Goal: Task Accomplishment & Management: Manage account settings

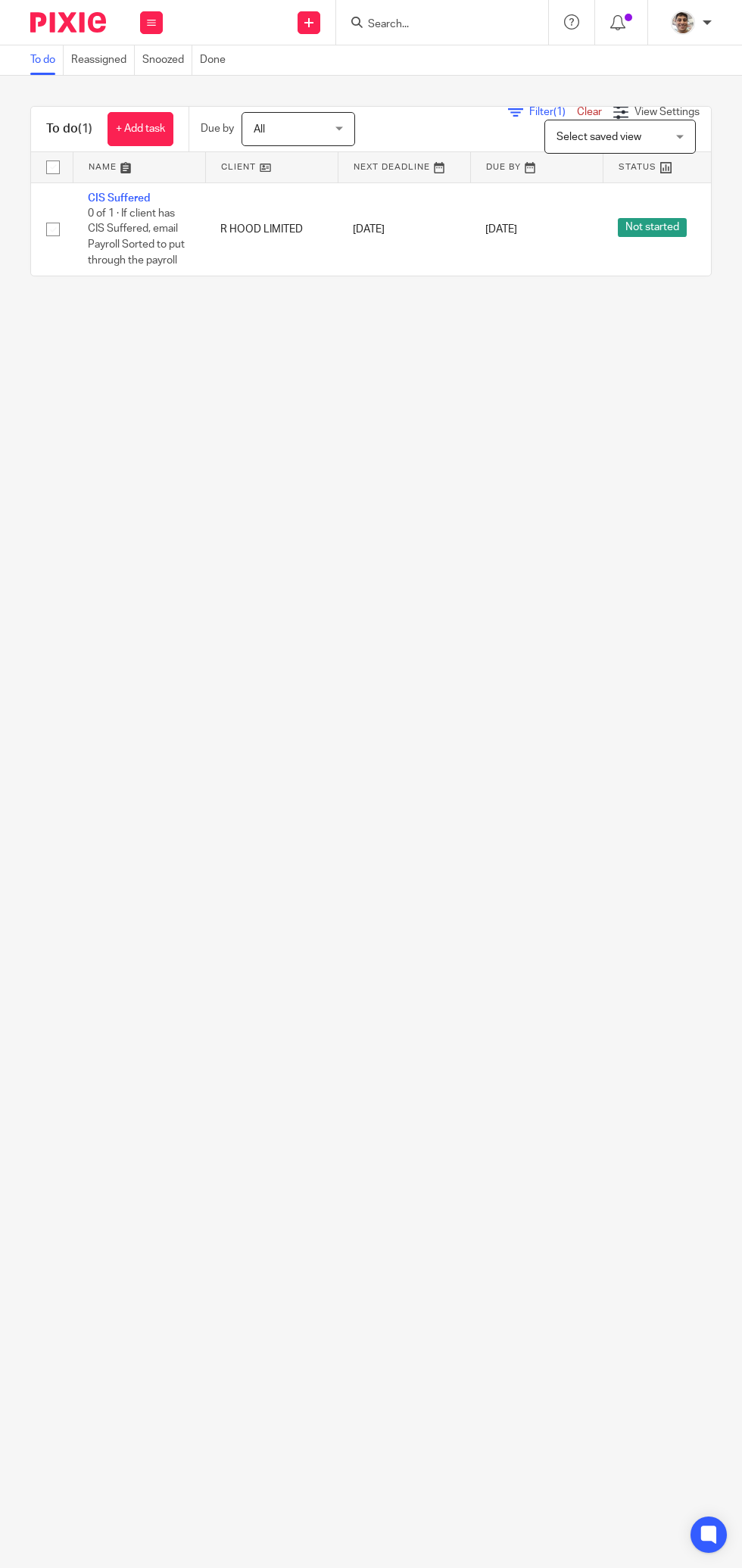
click at [421, 21] on input "Search" at bounding box center [434, 25] width 136 height 14
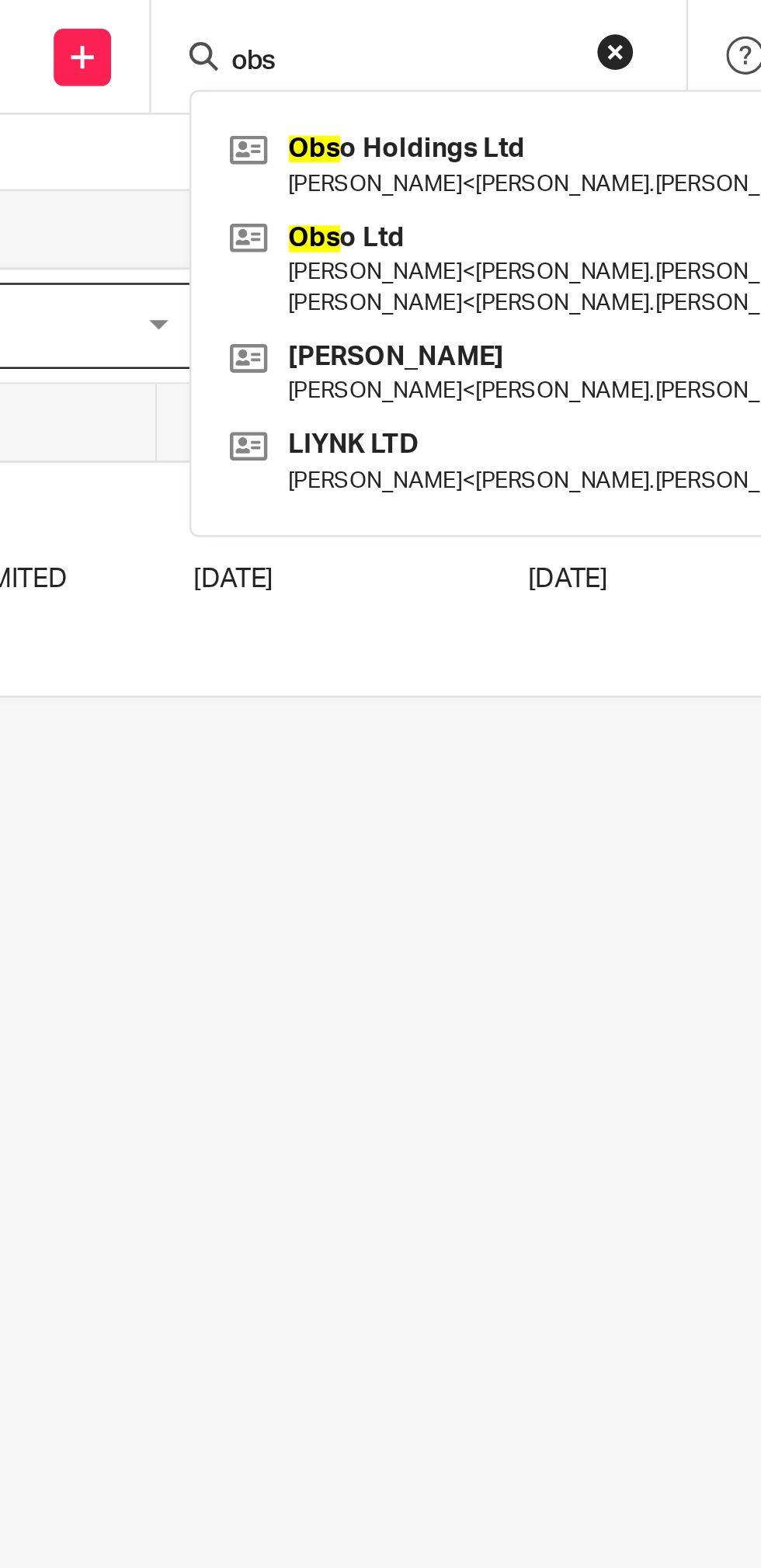
type input "obs"
click at [434, 102] on link at bounding box center [549, 109] width 352 height 48
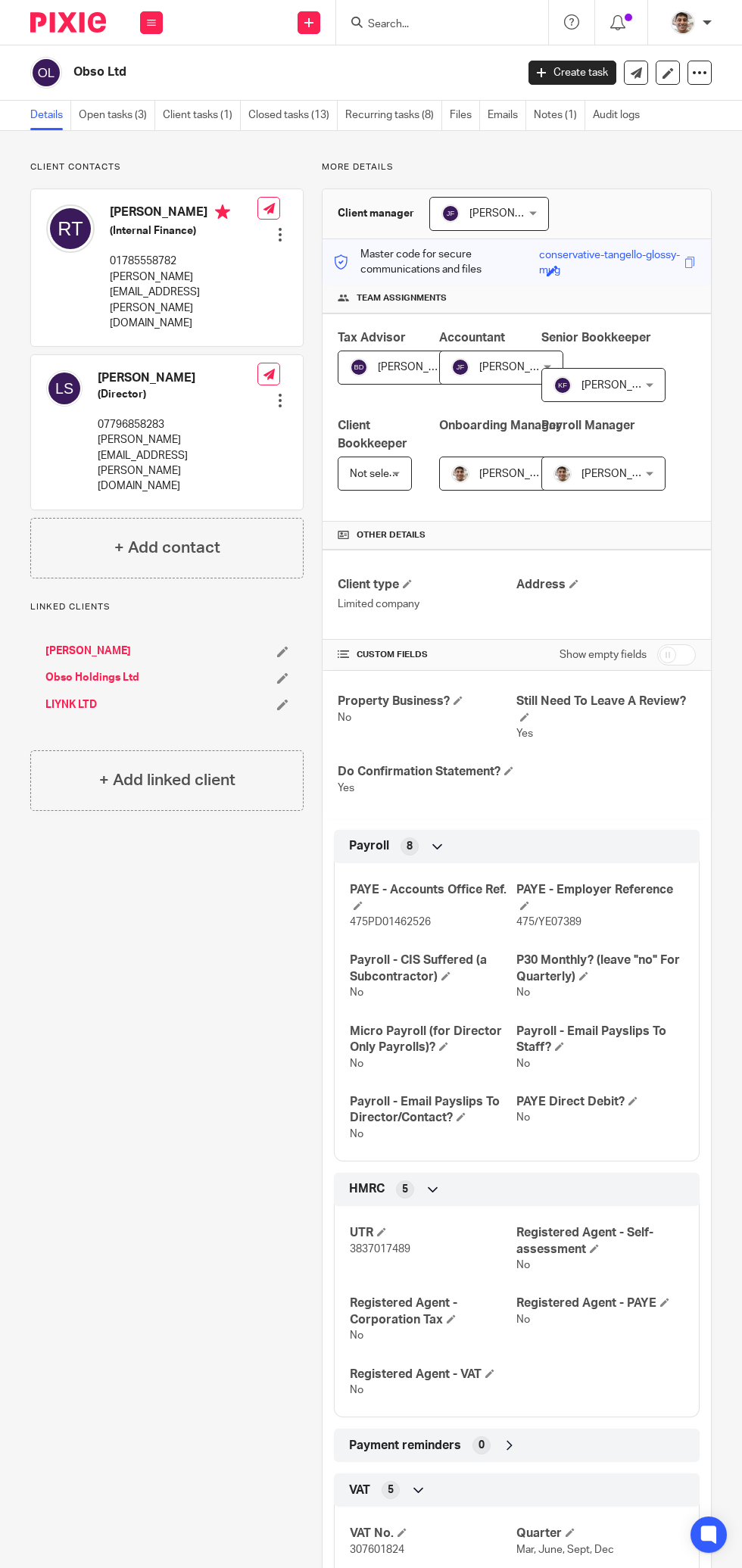
click at [133, 118] on link "Open tasks (3)" at bounding box center [117, 115] width 77 height 30
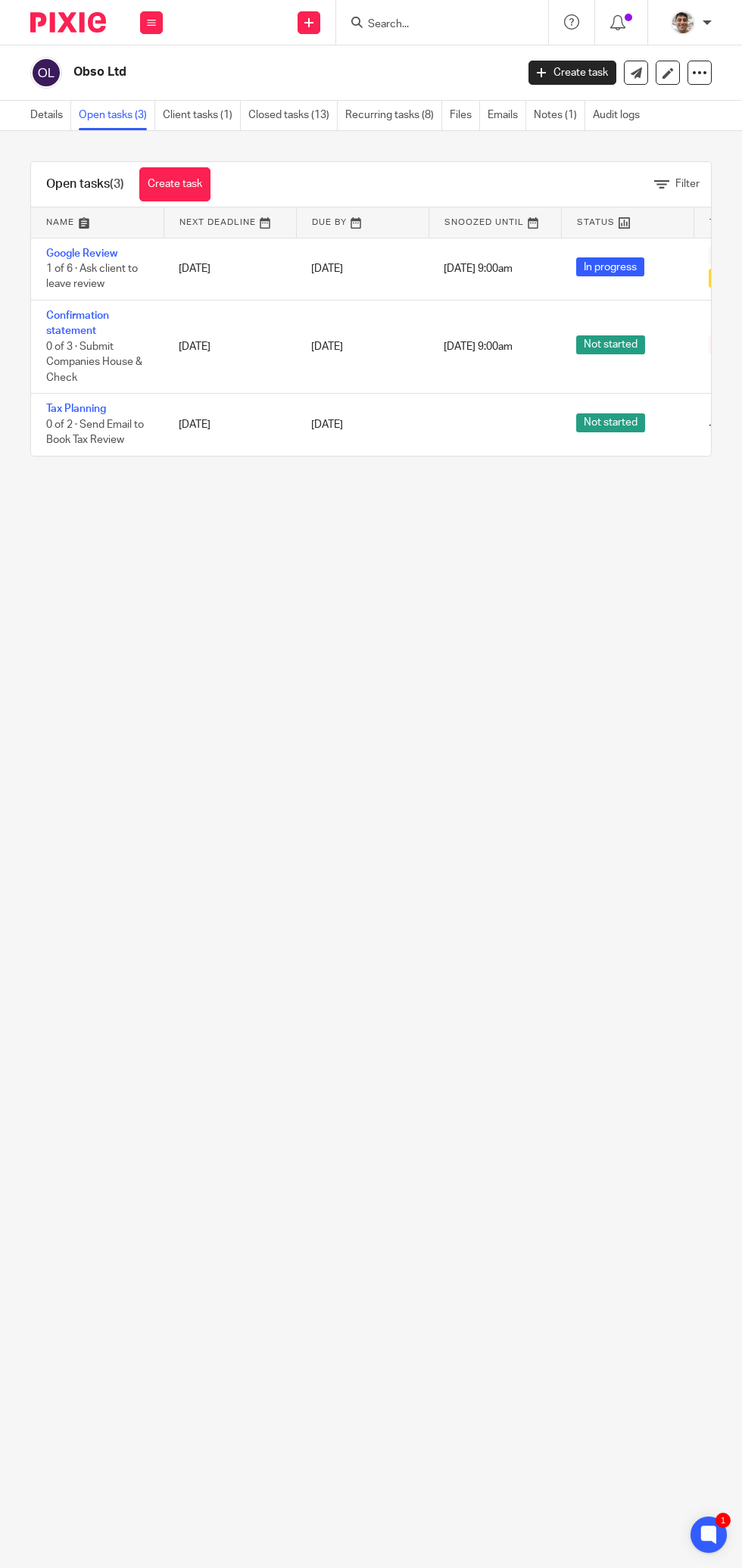
click at [57, 314] on link "Confirmation statement" at bounding box center [77, 323] width 63 height 26
